Goal: Transaction & Acquisition: Purchase product/service

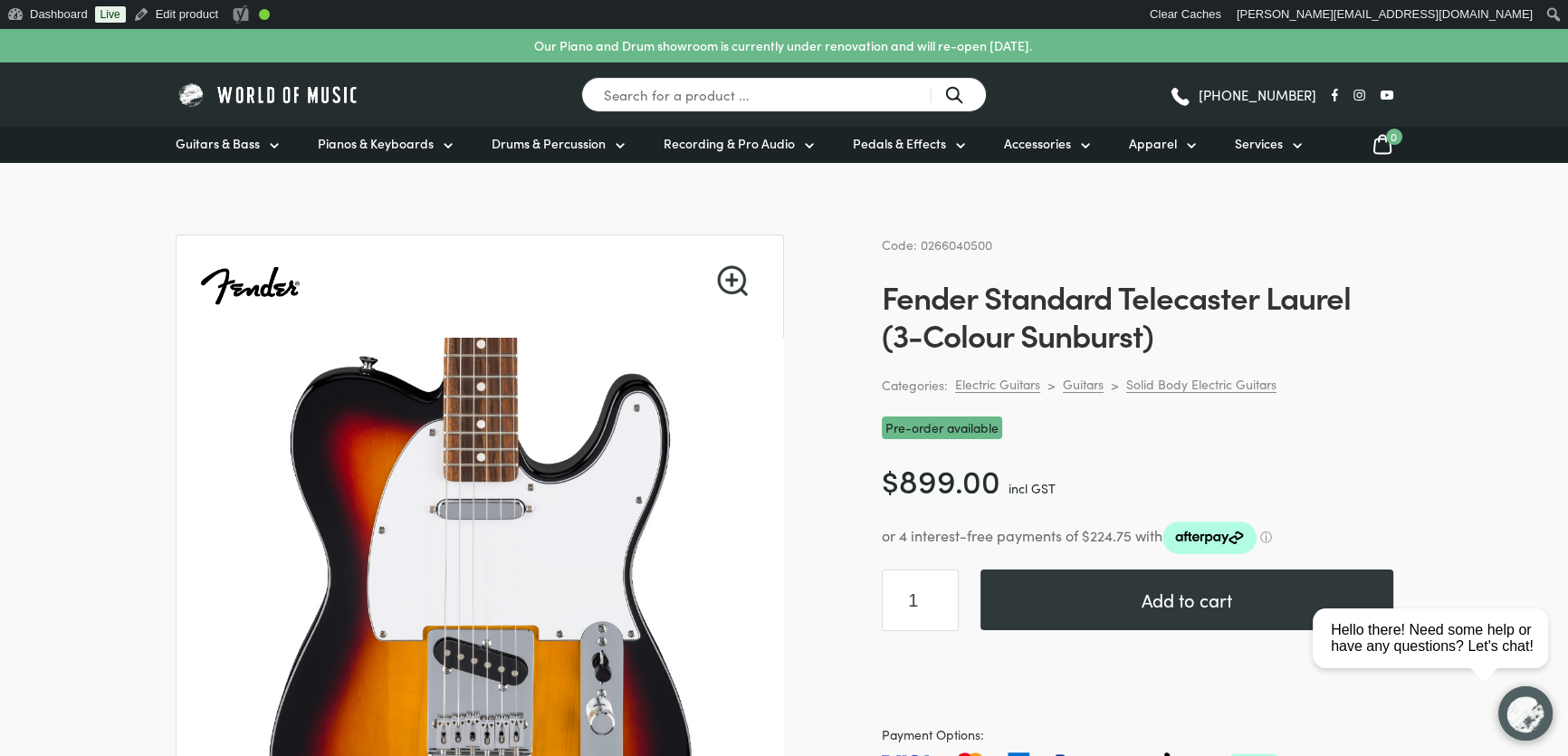
drag, startPoint x: 1001, startPoint y: 243, endPoint x: 920, endPoint y: 241, distance: 81.0
click at [920, 241] on div "Code: 0266040500" at bounding box center [1138, 245] width 511 height 21
copy span "0266040500"
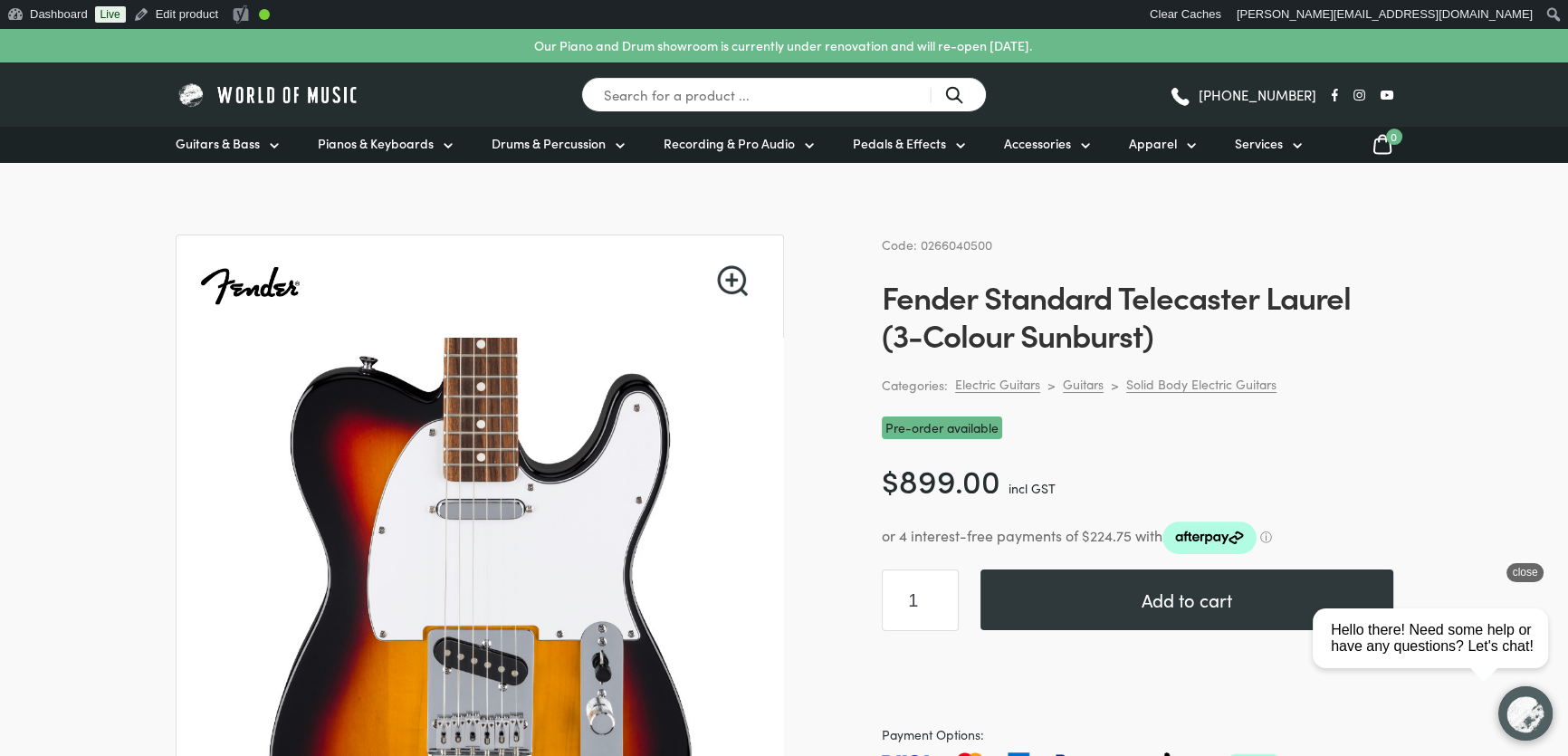
click at [1520, 573] on div "close" at bounding box center [1525, 572] width 37 height 19
click at [1520, 574] on div "close" at bounding box center [1525, 572] width 37 height 19
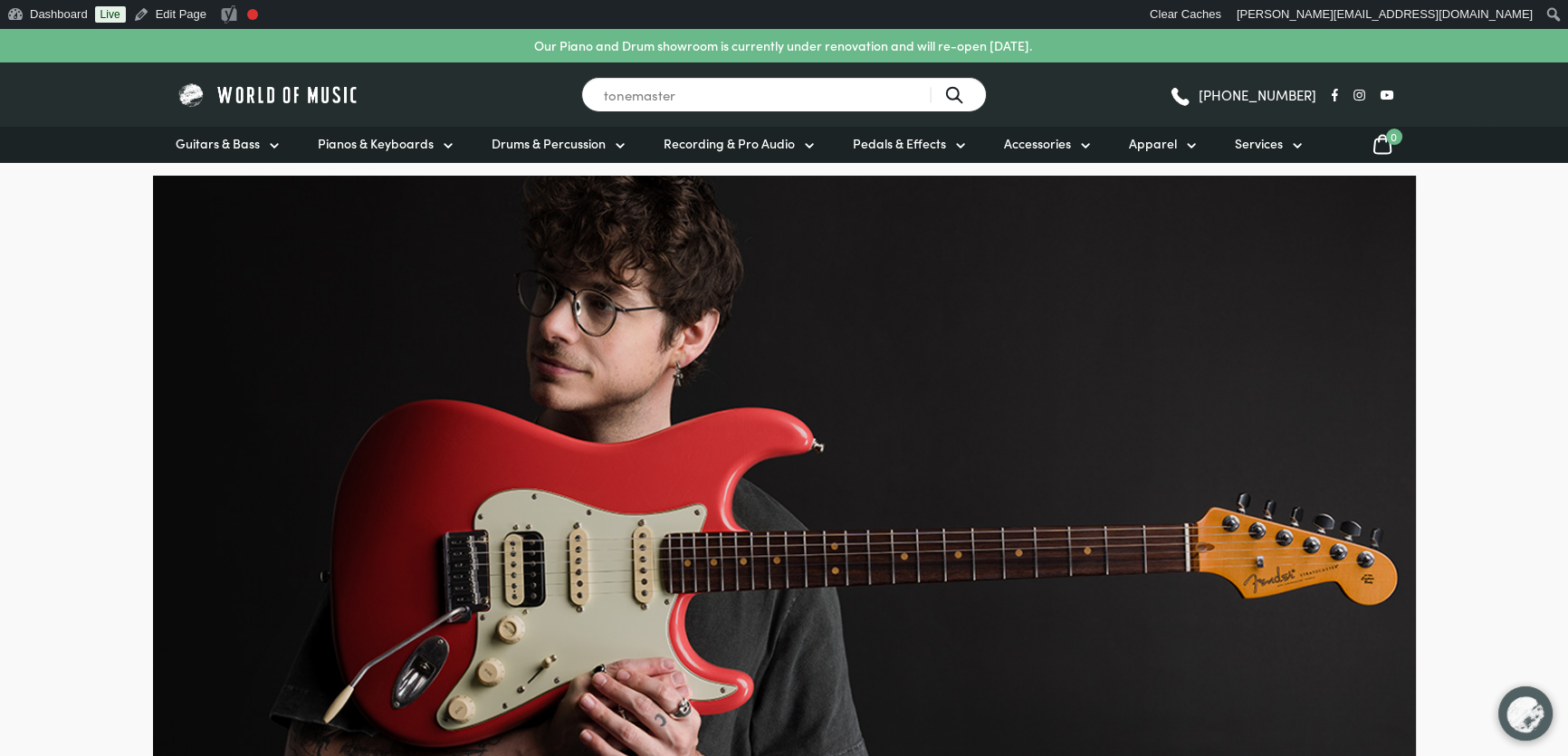
type input "tonemaster"
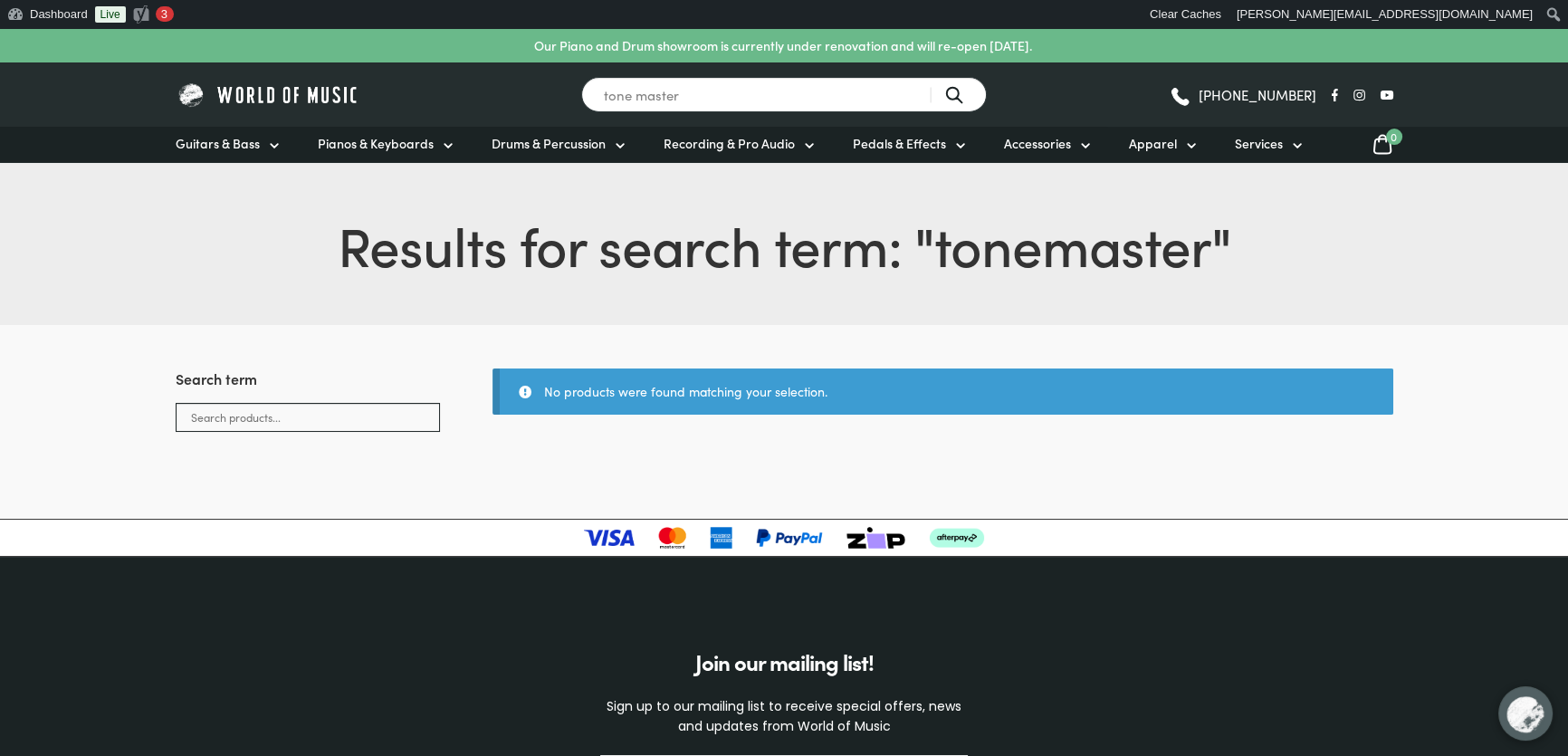
type input "tone master"
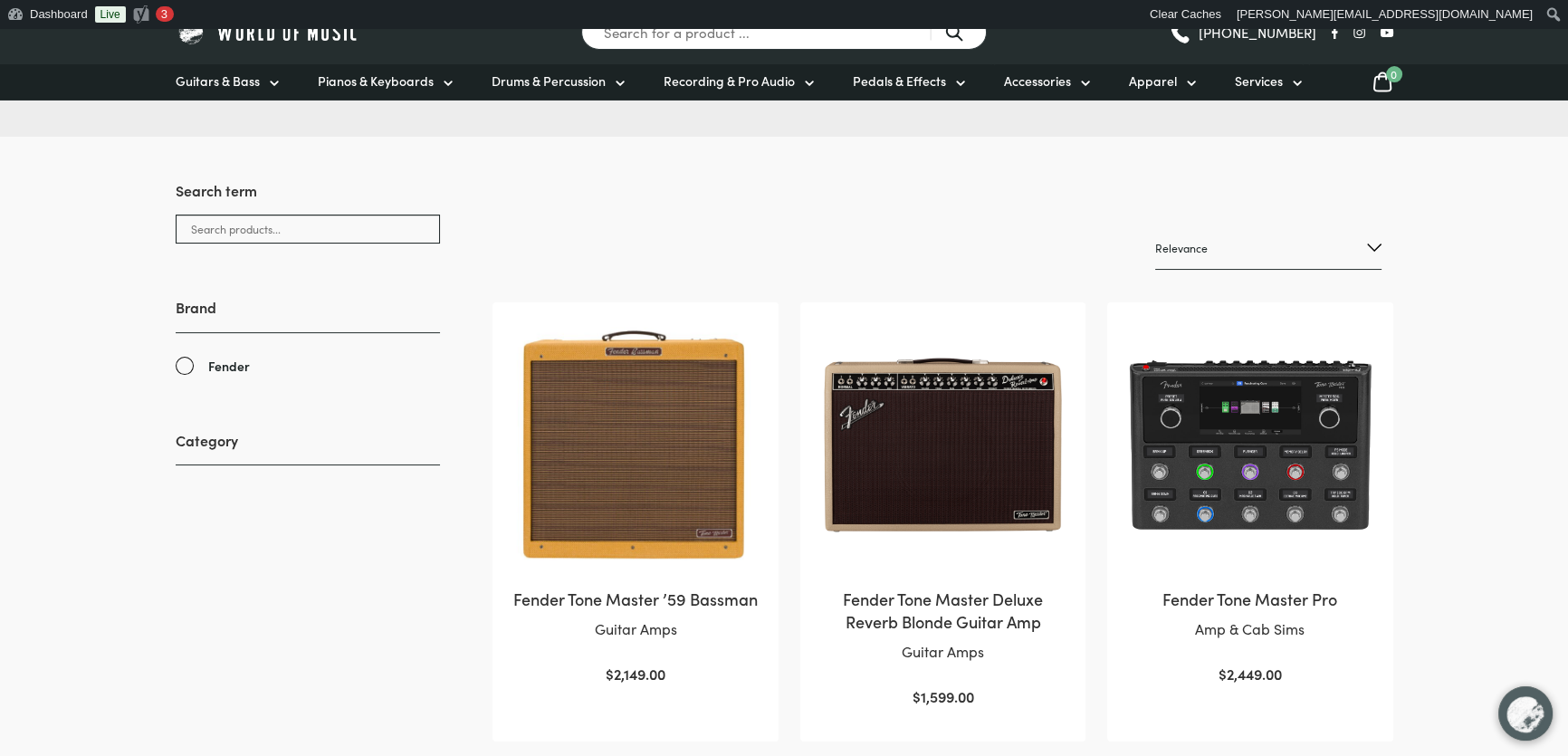
scroll to position [246, 0]
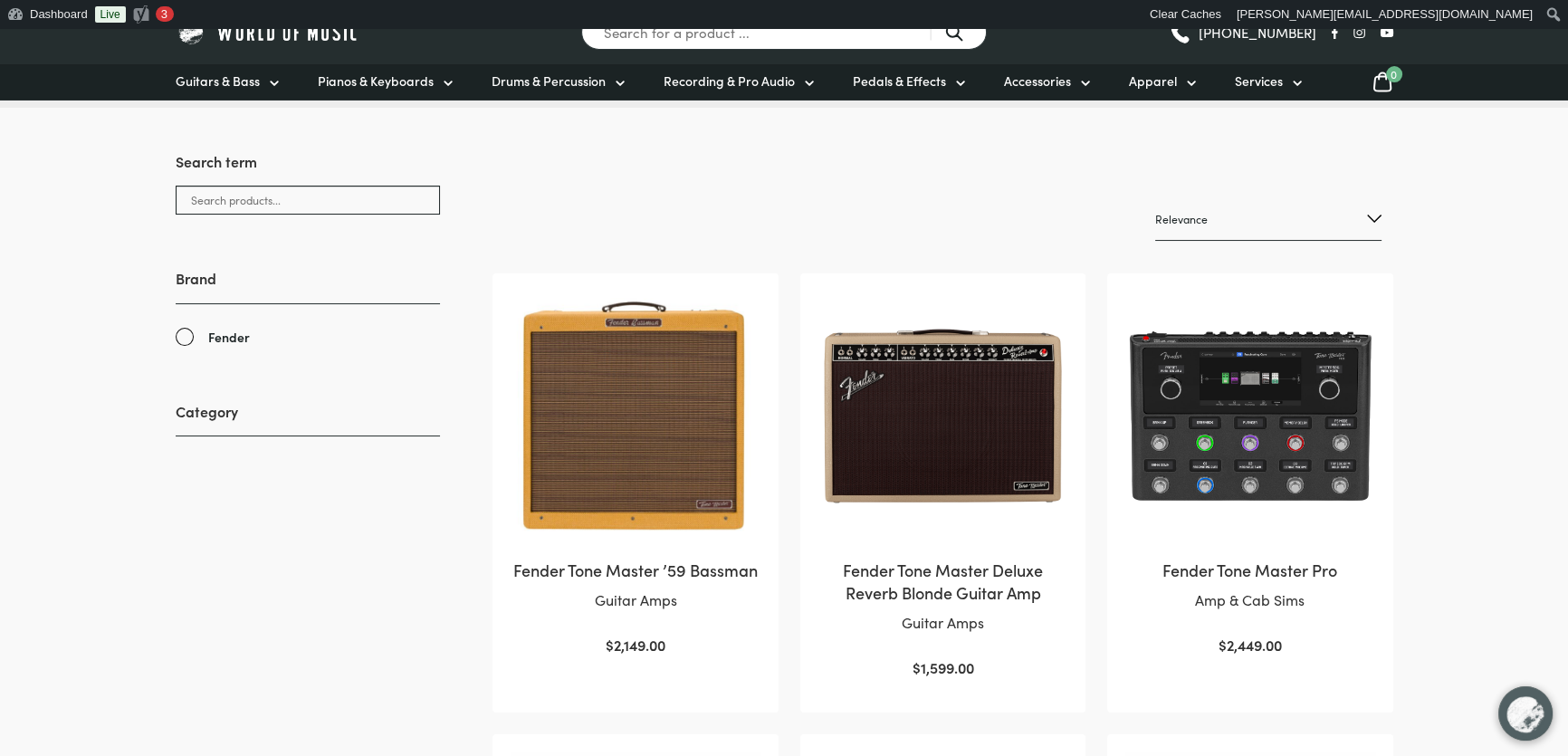
click at [968, 394] on img at bounding box center [943, 416] width 249 height 249
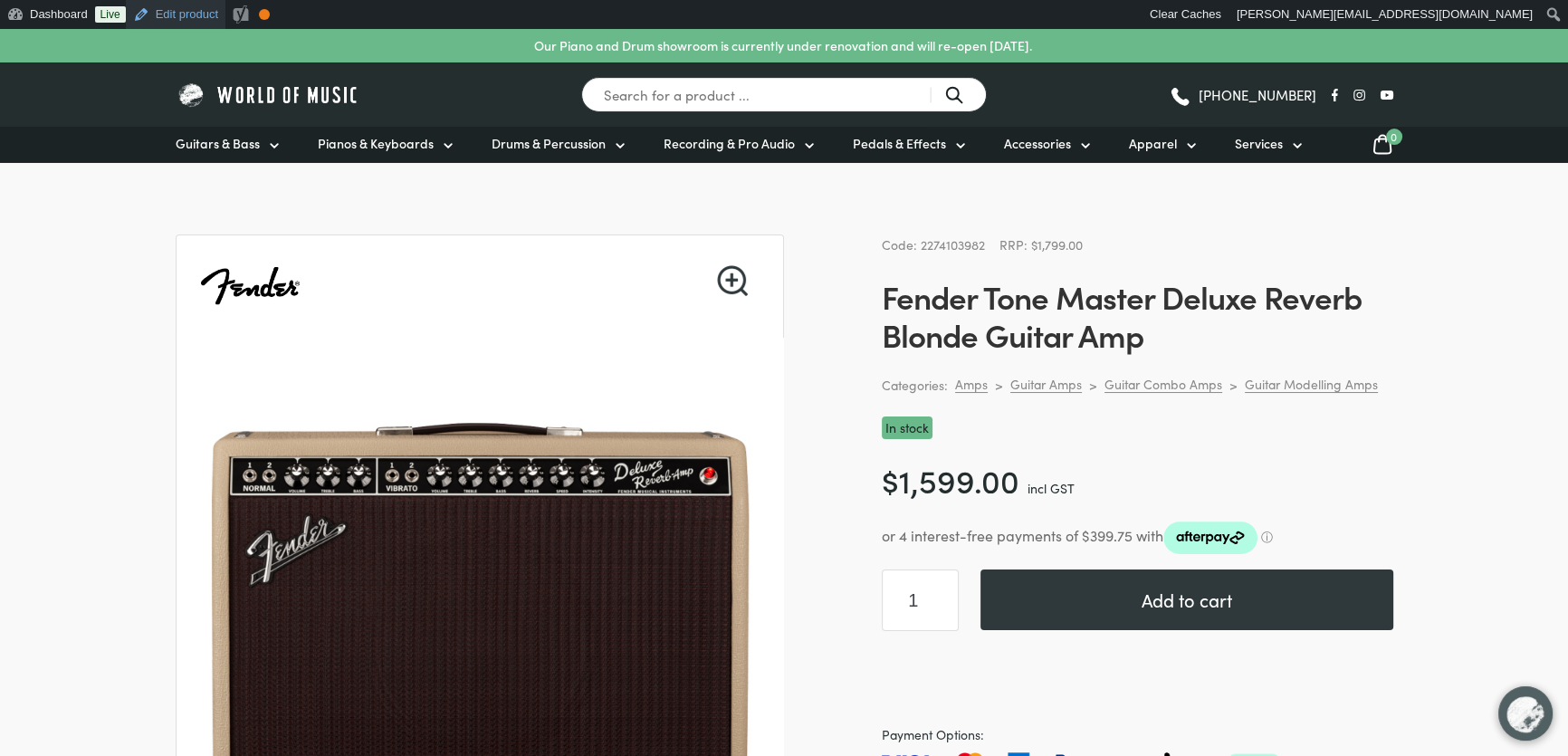
click at [180, 25] on link "Edit product" at bounding box center [176, 14] width 99 height 29
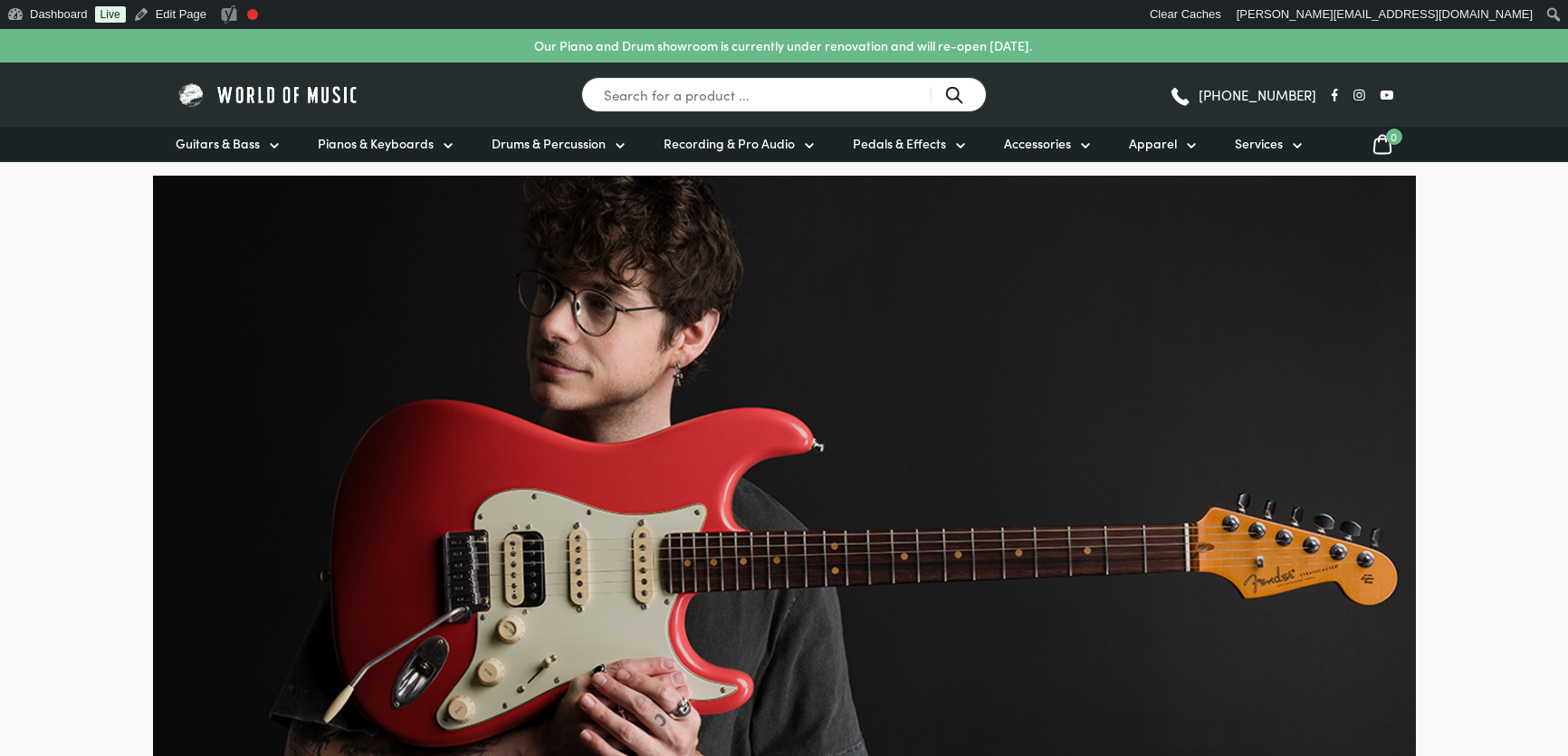
click at [761, 92] on input "Search for a product ..." at bounding box center [784, 95] width 406 height 35
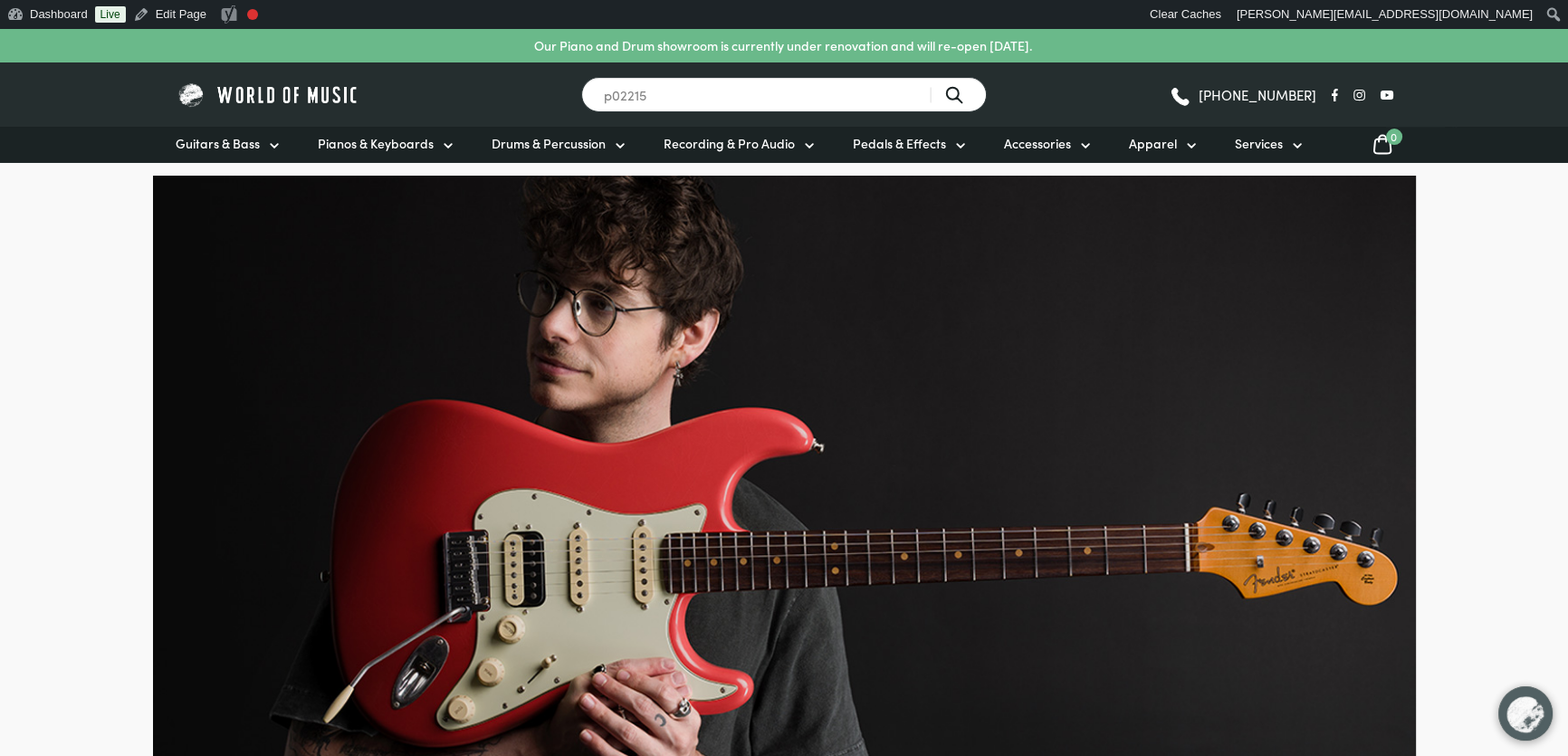
type input "p02215"
